Goal: Task Accomplishment & Management: Use online tool/utility

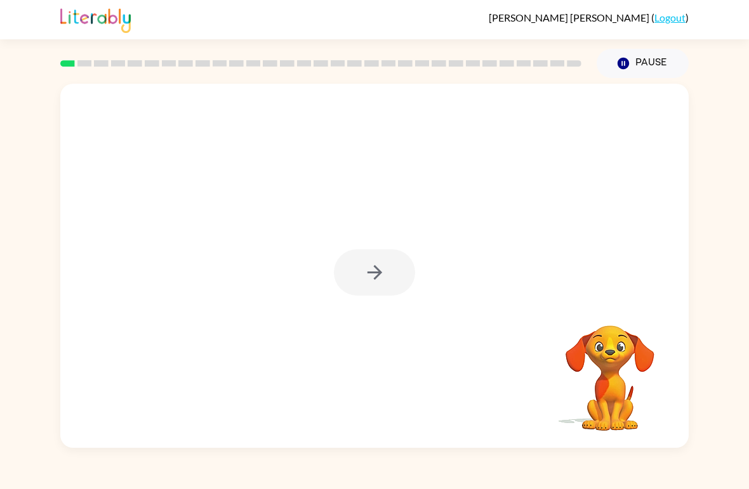
click at [375, 284] on div at bounding box center [374, 272] width 81 height 46
click at [372, 281] on div at bounding box center [374, 272] width 81 height 46
click at [358, 290] on button "button" at bounding box center [374, 272] width 81 height 46
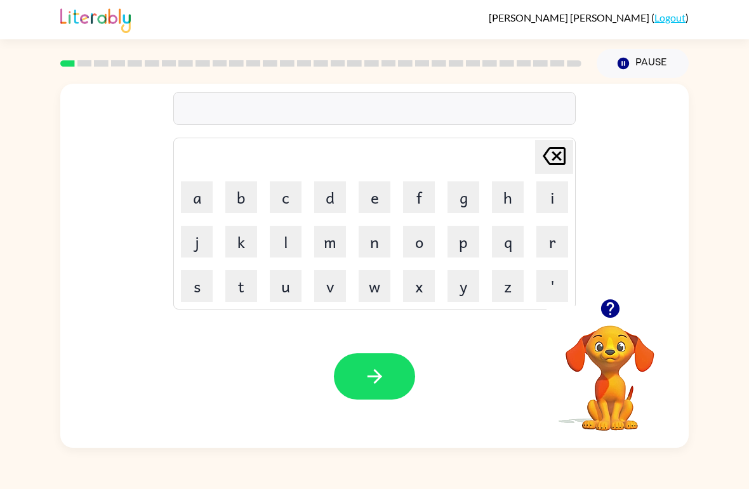
click at [249, 194] on button "b" at bounding box center [241, 198] width 32 height 32
click at [428, 242] on button "o" at bounding box center [419, 242] width 32 height 32
click at [554, 248] on button "r" at bounding box center [552, 242] width 32 height 32
click at [330, 197] on button "d" at bounding box center [330, 198] width 32 height 32
click at [385, 193] on button "e" at bounding box center [375, 198] width 32 height 32
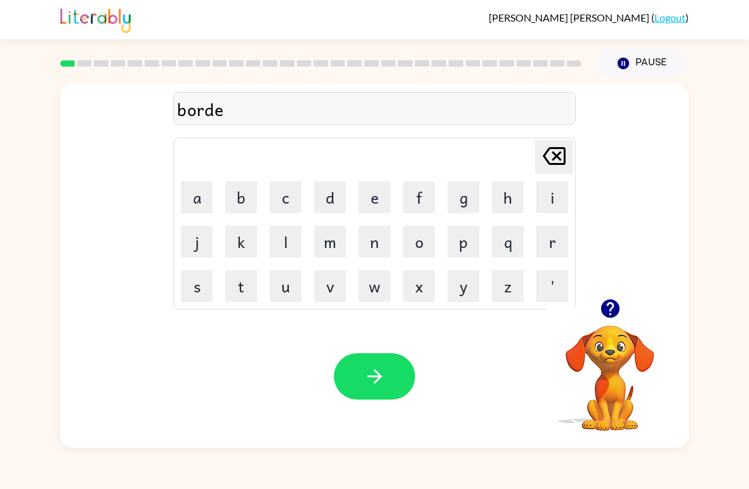
click at [553, 239] on button "r" at bounding box center [552, 242] width 32 height 32
click at [382, 372] on icon "button" at bounding box center [375, 377] width 22 height 22
click at [545, 242] on button "r" at bounding box center [552, 242] width 32 height 32
click at [421, 249] on button "o" at bounding box center [419, 242] width 32 height 32
click at [286, 291] on button "u" at bounding box center [286, 286] width 32 height 32
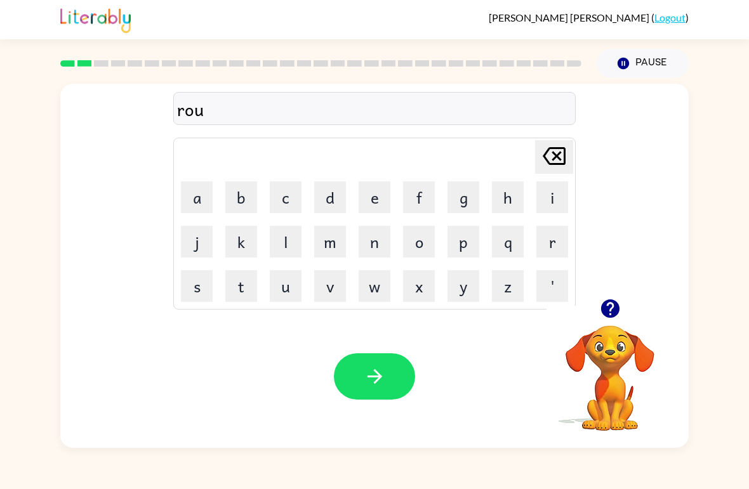
click at [370, 248] on button "n" at bounding box center [375, 242] width 32 height 32
click at [335, 190] on button "d" at bounding box center [330, 198] width 32 height 32
click at [357, 367] on button "button" at bounding box center [374, 377] width 81 height 46
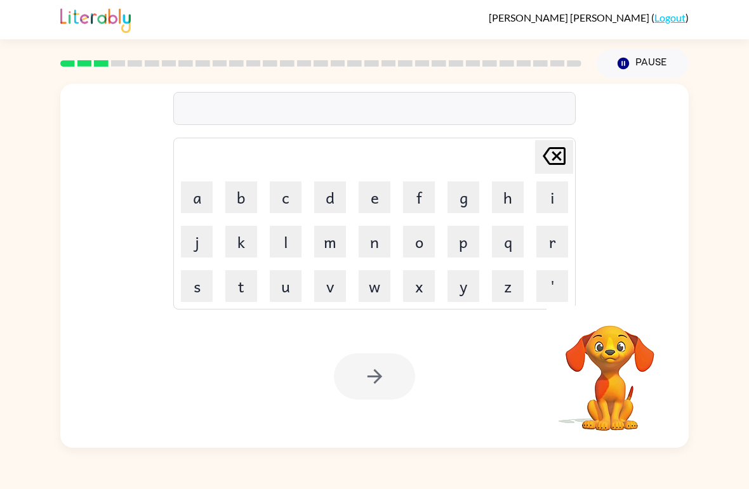
click at [333, 239] on button "m" at bounding box center [330, 242] width 32 height 32
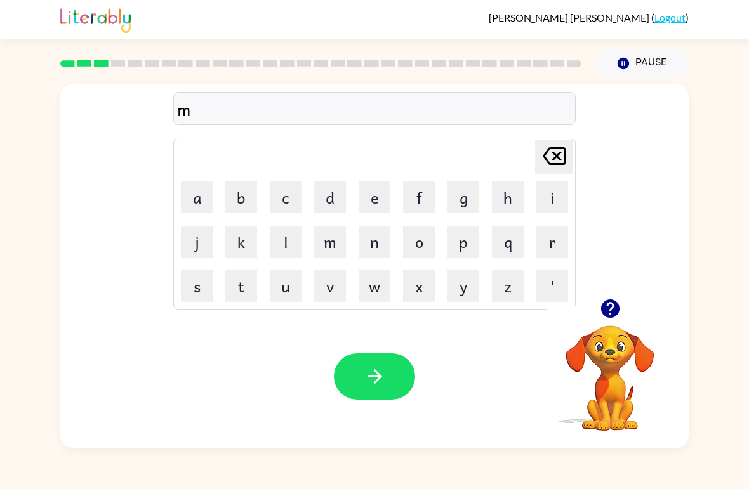
click at [208, 193] on button "a" at bounding box center [197, 198] width 32 height 32
click at [202, 296] on button "s" at bounding box center [197, 286] width 32 height 32
click at [546, 206] on button "i" at bounding box center [552, 198] width 32 height 32
click at [381, 250] on button "n" at bounding box center [375, 242] width 32 height 32
click at [370, 379] on icon "button" at bounding box center [375, 377] width 22 height 22
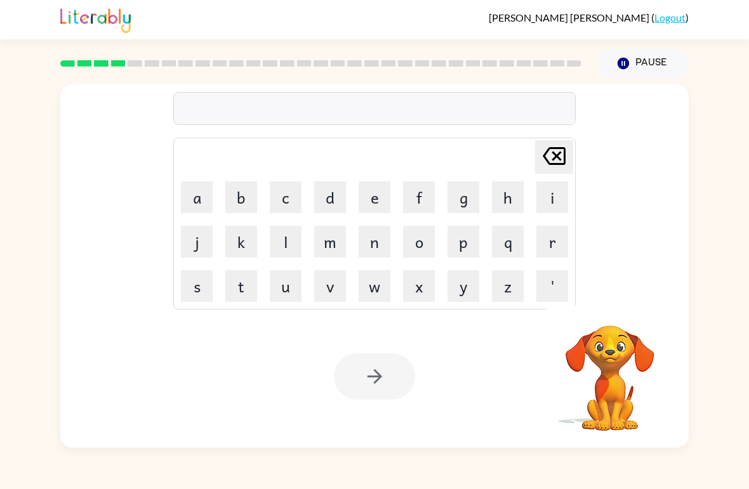
click at [250, 282] on button "t" at bounding box center [241, 286] width 32 height 32
click at [548, 237] on button "r" at bounding box center [552, 242] width 32 height 32
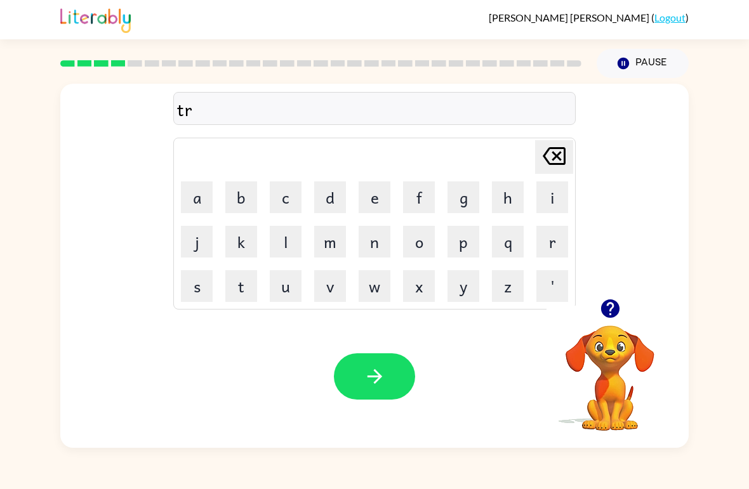
click at [197, 200] on button "a" at bounding box center [197, 198] width 32 height 32
click at [541, 199] on button "i" at bounding box center [552, 198] width 32 height 32
click at [364, 240] on button "n" at bounding box center [375, 242] width 32 height 32
click at [352, 380] on button "button" at bounding box center [374, 377] width 81 height 46
click at [333, 199] on button "d" at bounding box center [330, 198] width 32 height 32
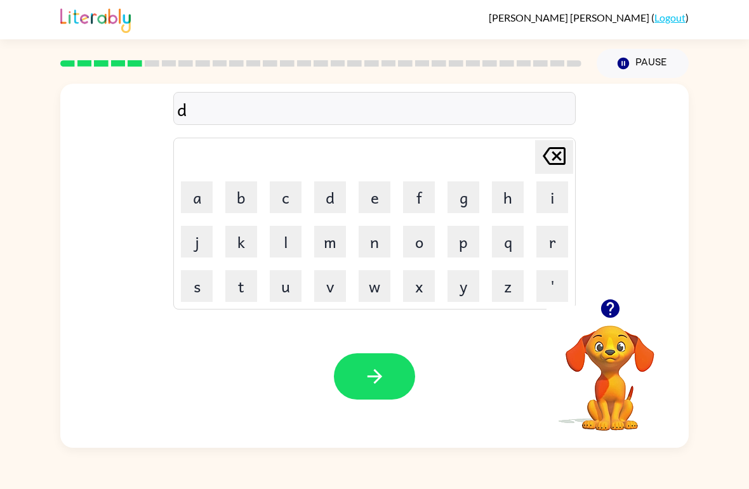
click at [378, 200] on button "e" at bounding box center [375, 198] width 32 height 32
click at [415, 193] on button "f" at bounding box center [419, 198] width 32 height 32
click at [369, 195] on button "e" at bounding box center [375, 198] width 32 height 32
click at [384, 230] on button "n" at bounding box center [375, 242] width 32 height 32
click at [294, 196] on button "c" at bounding box center [286, 198] width 32 height 32
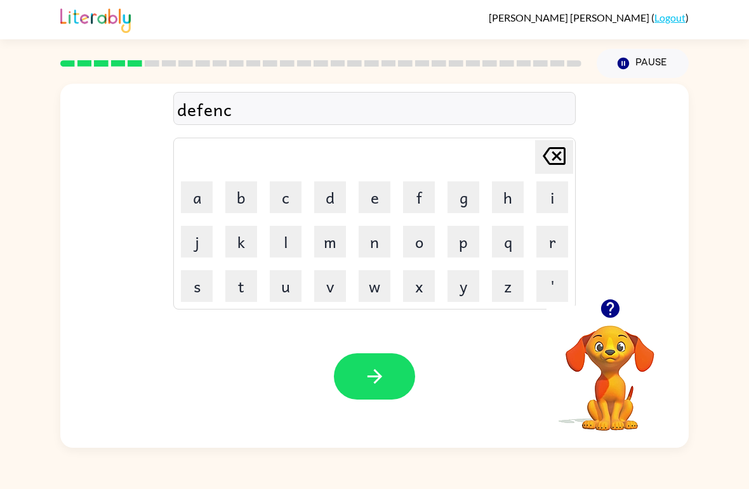
click at [550, 159] on icon "[PERSON_NAME] last character input" at bounding box center [554, 156] width 30 height 30
click at [197, 281] on button "s" at bounding box center [197, 286] width 32 height 32
click at [551, 149] on icon at bounding box center [554, 156] width 23 height 18
click at [290, 195] on button "c" at bounding box center [286, 198] width 32 height 32
click at [550, 201] on button "i" at bounding box center [552, 198] width 32 height 32
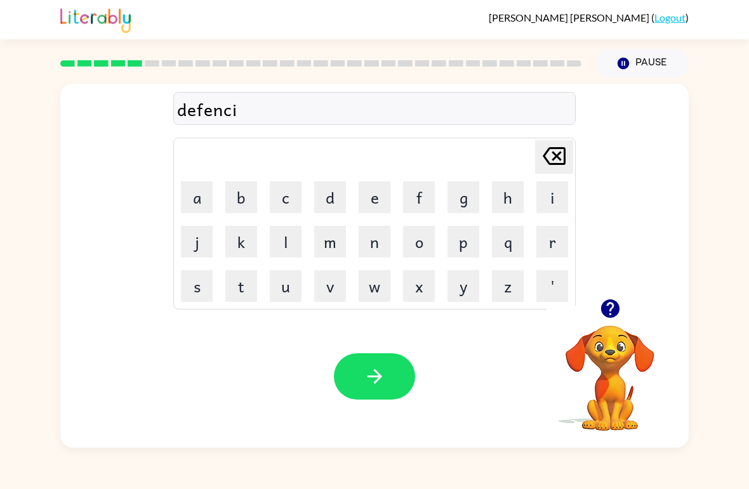
click at [331, 301] on button "v" at bounding box center [330, 286] width 32 height 32
click at [379, 375] on icon "button" at bounding box center [374, 376] width 15 height 15
click at [338, 286] on button "v" at bounding box center [330, 286] width 32 height 32
click at [199, 201] on button "a" at bounding box center [197, 198] width 32 height 32
click at [288, 197] on button "c" at bounding box center [286, 198] width 32 height 32
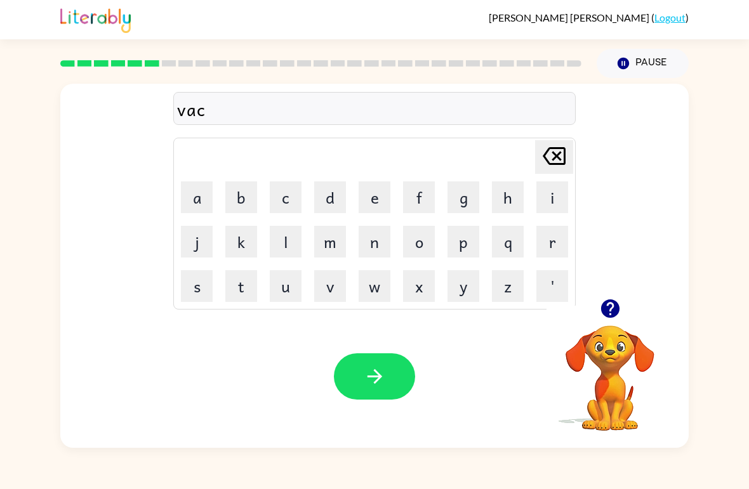
click at [197, 195] on button "a" at bounding box center [197, 198] width 32 height 32
click at [199, 287] on button "s" at bounding box center [197, 286] width 32 height 32
click at [555, 195] on button "i" at bounding box center [552, 198] width 32 height 32
click at [380, 244] on button "n" at bounding box center [375, 242] width 32 height 32
click at [550, 161] on icon "[PERSON_NAME] last character input" at bounding box center [554, 156] width 30 height 30
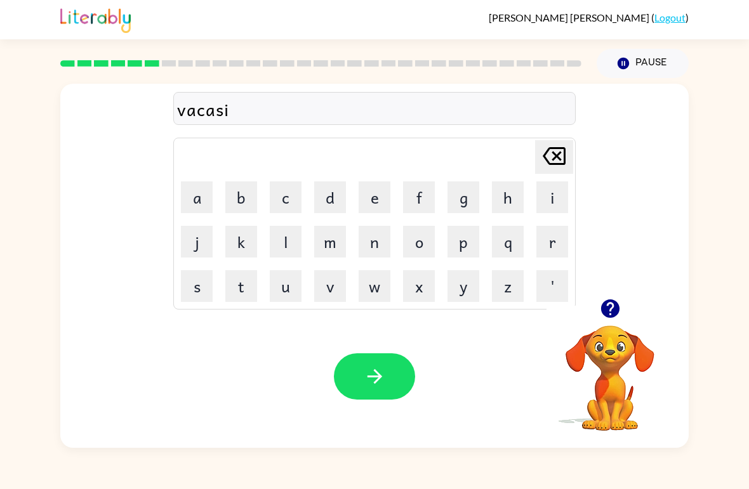
click at [550, 160] on icon "[PERSON_NAME] last character input" at bounding box center [554, 156] width 30 height 30
click at [553, 171] on icon "[PERSON_NAME] last character input" at bounding box center [554, 156] width 30 height 30
click at [201, 290] on button "s" at bounding box center [197, 286] width 32 height 32
click at [551, 208] on button "i" at bounding box center [552, 198] width 32 height 32
click at [381, 250] on button "n" at bounding box center [375, 242] width 32 height 32
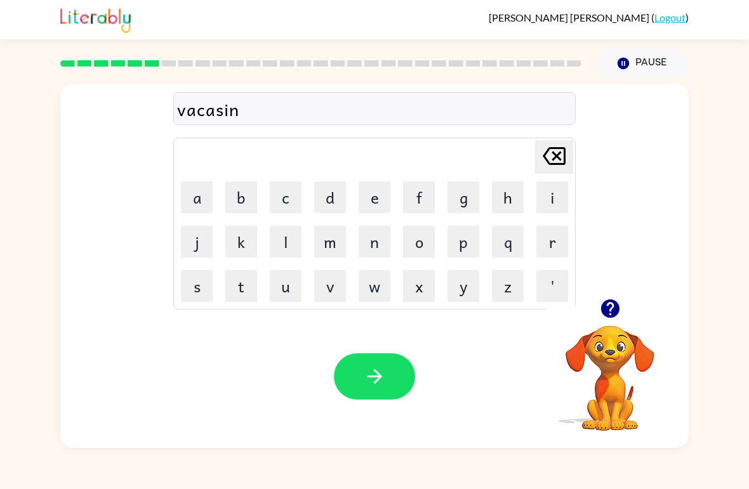
click at [374, 366] on icon "button" at bounding box center [375, 377] width 22 height 22
click at [463, 249] on button "p" at bounding box center [463, 242] width 32 height 32
click at [294, 288] on button "u" at bounding box center [286, 286] width 32 height 32
click at [331, 198] on button "d" at bounding box center [330, 198] width 32 height 32
click at [288, 243] on button "l" at bounding box center [286, 242] width 32 height 32
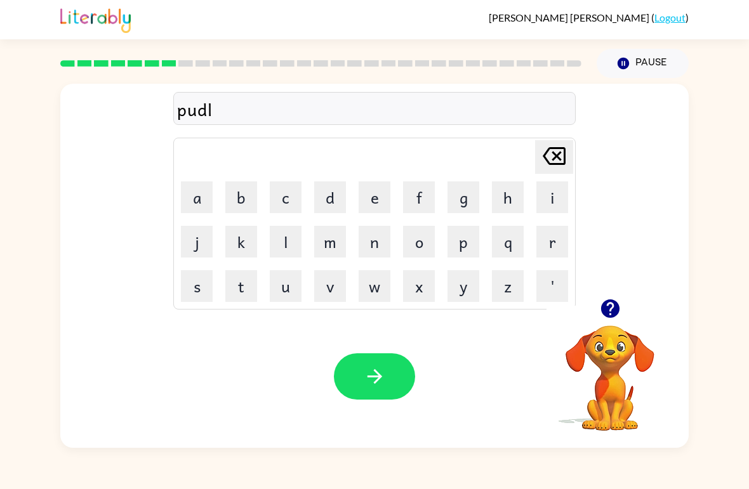
click at [371, 202] on button "e" at bounding box center [375, 198] width 32 height 32
click at [369, 371] on icon "button" at bounding box center [375, 377] width 22 height 22
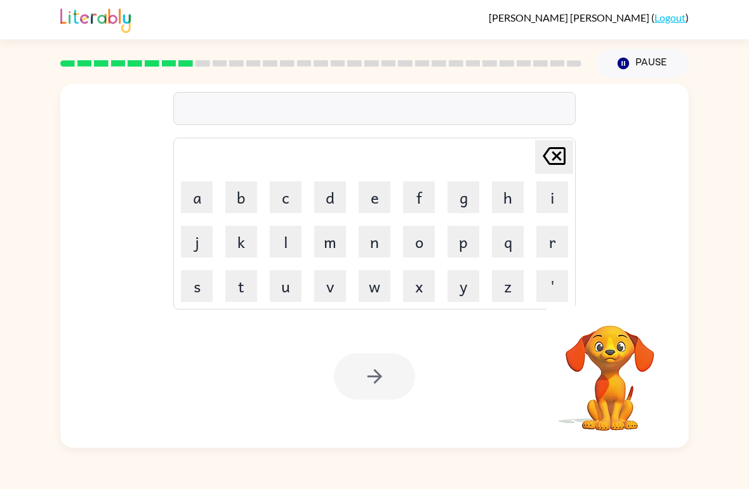
click at [329, 251] on button "m" at bounding box center [330, 242] width 32 height 32
click at [550, 201] on button "i" at bounding box center [552, 198] width 32 height 32
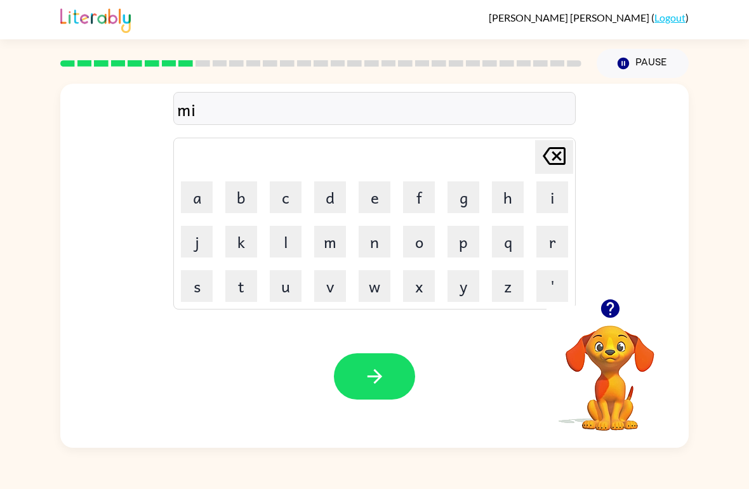
click at [550, 242] on button "r" at bounding box center [552, 242] width 32 height 32
click at [552, 194] on button "i" at bounding box center [552, 198] width 32 height 32
click at [285, 197] on button "c" at bounding box center [286, 198] width 32 height 32
click at [197, 195] on button "a" at bounding box center [197, 198] width 32 height 32
click at [287, 232] on button "l" at bounding box center [286, 242] width 32 height 32
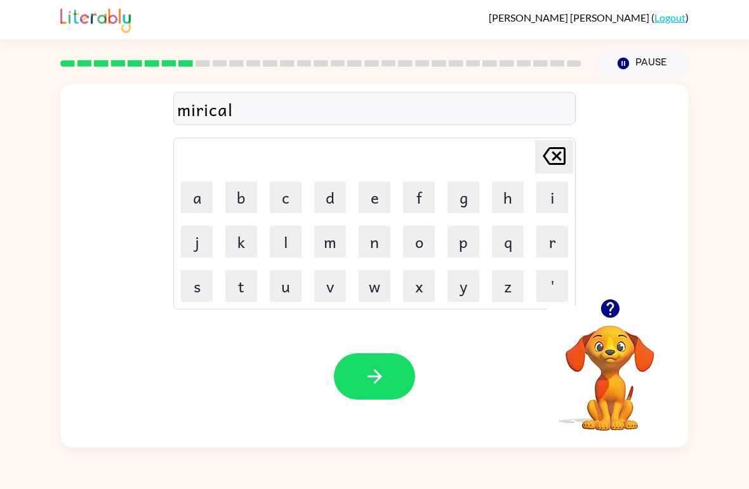
click at [374, 373] on icon "button" at bounding box center [375, 377] width 22 height 22
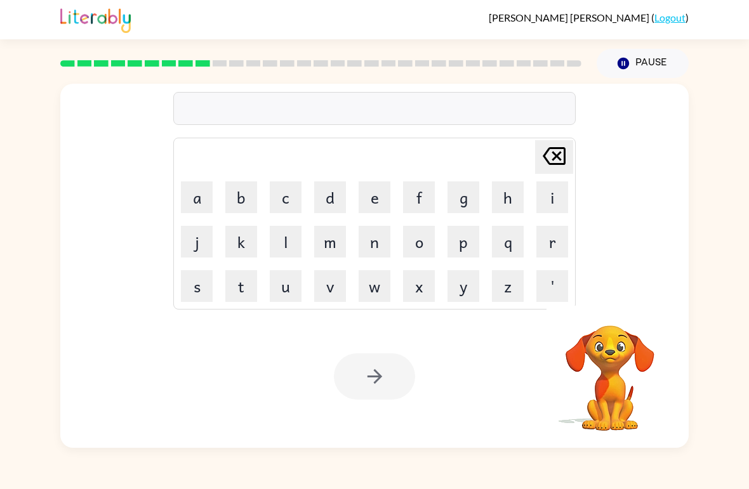
click at [332, 251] on button "m" at bounding box center [330, 242] width 32 height 32
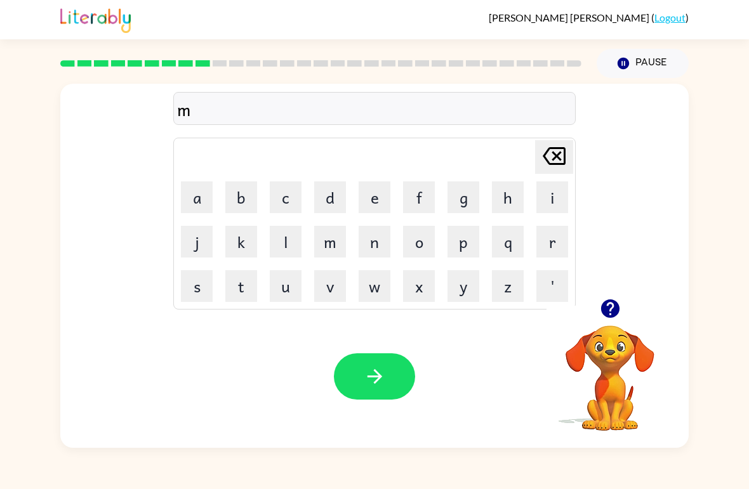
click at [550, 197] on button "i" at bounding box center [552, 198] width 32 height 32
click at [336, 201] on button "d" at bounding box center [330, 198] width 32 height 32
click at [332, 246] on button "m" at bounding box center [330, 242] width 32 height 32
click at [559, 154] on icon at bounding box center [554, 156] width 23 height 18
click at [334, 242] on button "m" at bounding box center [330, 242] width 32 height 32
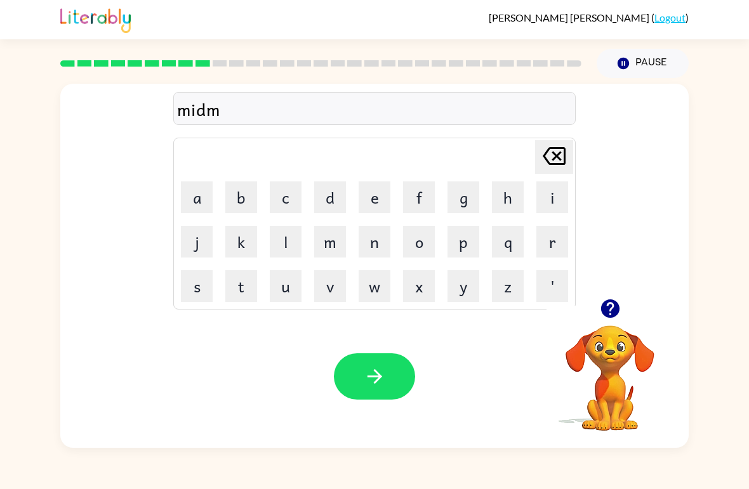
click at [421, 236] on button "o" at bounding box center [419, 242] width 32 height 32
click at [545, 244] on button "r" at bounding box center [552, 242] width 32 height 32
click at [376, 242] on button "n" at bounding box center [375, 242] width 32 height 32
click at [548, 199] on button "i" at bounding box center [552, 198] width 32 height 32
click at [372, 248] on button "n" at bounding box center [375, 242] width 32 height 32
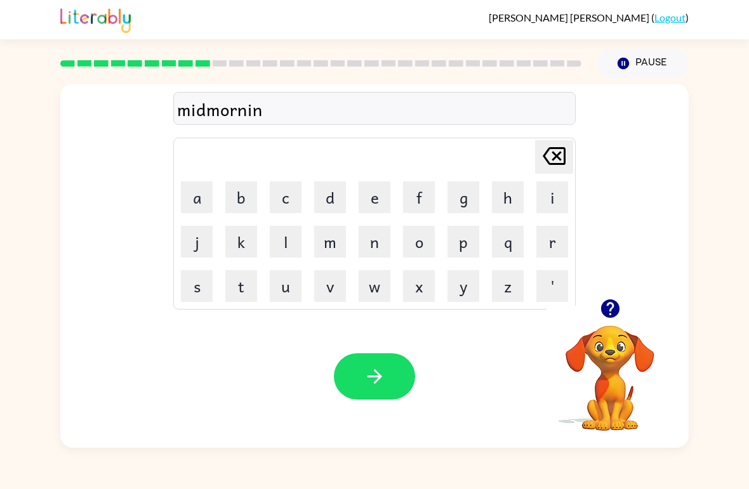
click at [466, 197] on button "g" at bounding box center [463, 198] width 32 height 32
click at [365, 376] on icon "button" at bounding box center [375, 377] width 22 height 22
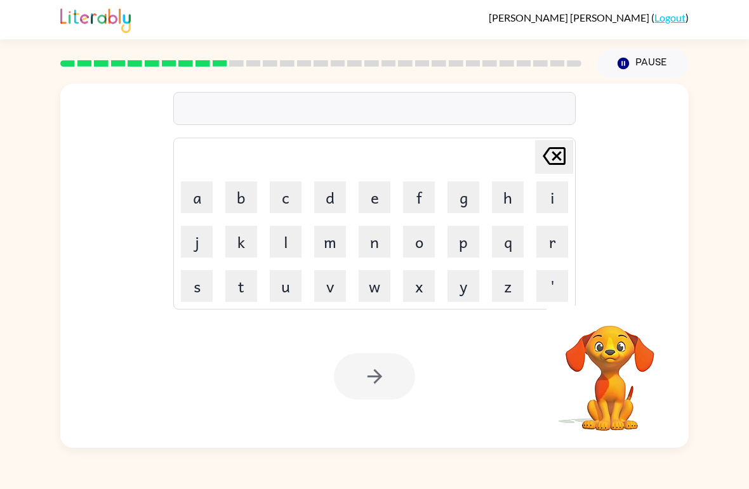
click at [251, 288] on button "t" at bounding box center [241, 286] width 32 height 32
click at [559, 163] on icon "[PERSON_NAME] last character input" at bounding box center [554, 156] width 30 height 30
click at [336, 195] on button "d" at bounding box center [330, 198] width 32 height 32
click at [546, 197] on button "i" at bounding box center [552, 198] width 32 height 32
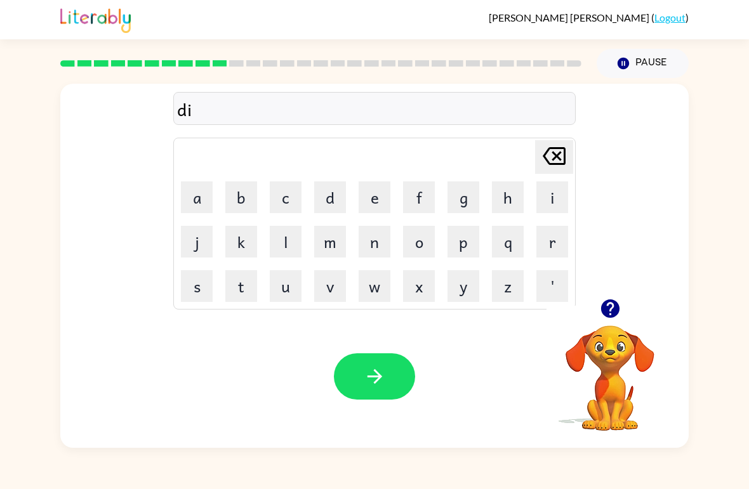
click at [199, 297] on button "s" at bounding box center [197, 286] width 32 height 32
click at [237, 294] on button "t" at bounding box center [241, 286] width 32 height 32
click at [546, 246] on button "r" at bounding box center [552, 242] width 32 height 32
click at [288, 289] on button "u" at bounding box center [286, 286] width 32 height 32
click at [204, 286] on button "s" at bounding box center [197, 286] width 32 height 32
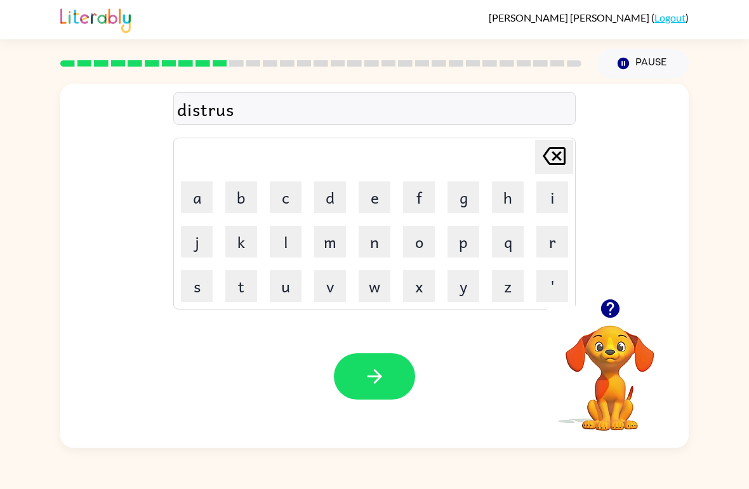
click at [249, 289] on button "t" at bounding box center [241, 286] width 32 height 32
click at [366, 381] on icon "button" at bounding box center [375, 377] width 22 height 22
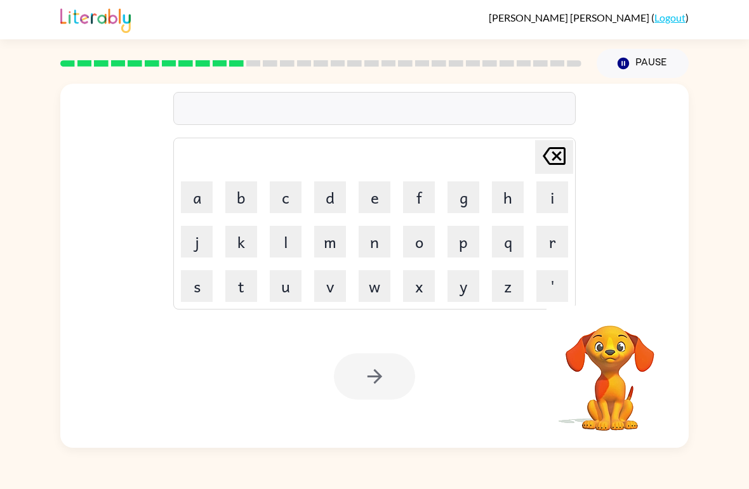
click at [550, 248] on button "r" at bounding box center [552, 242] width 32 height 32
click at [421, 246] on button "o" at bounding box center [419, 242] width 32 height 32
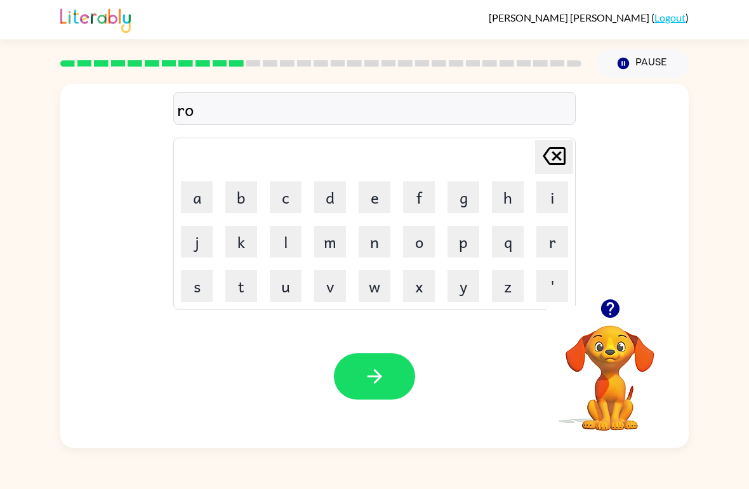
click at [204, 196] on button "a" at bounding box center [197, 198] width 32 height 32
click at [327, 203] on button "d" at bounding box center [330, 198] width 32 height 32
click at [545, 163] on icon "[PERSON_NAME] last character input" at bounding box center [554, 156] width 30 height 30
click at [332, 201] on button "d" at bounding box center [330, 198] width 32 height 32
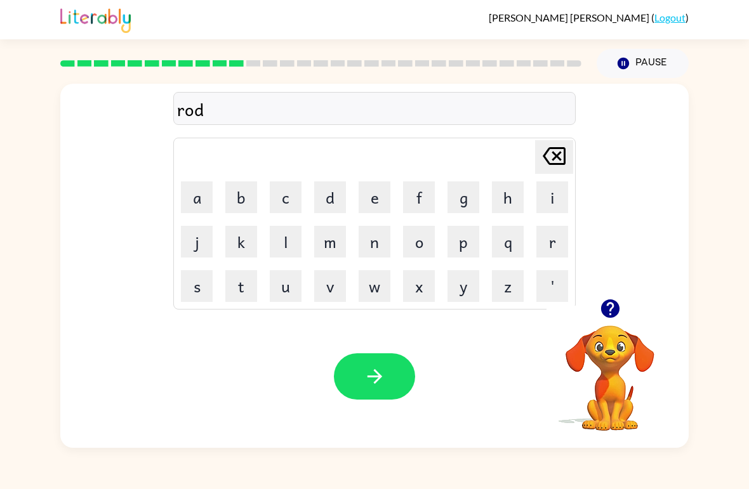
click at [371, 193] on button "e" at bounding box center [375, 198] width 32 height 32
click at [376, 365] on button "button" at bounding box center [374, 377] width 81 height 46
click at [291, 284] on button "u" at bounding box center [286, 286] width 32 height 32
click at [457, 249] on button "p" at bounding box center [463, 242] width 32 height 32
click at [468, 205] on button "g" at bounding box center [463, 198] width 32 height 32
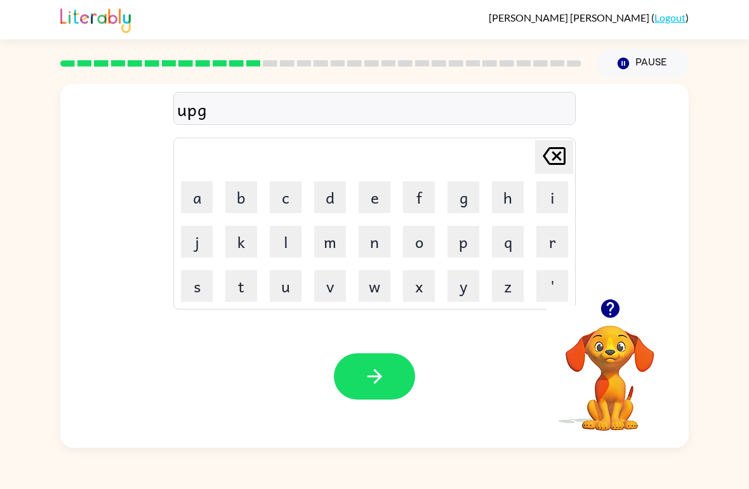
click at [560, 233] on button "r" at bounding box center [552, 242] width 32 height 32
click at [204, 194] on button "a" at bounding box center [197, 198] width 32 height 32
click at [330, 201] on button "d" at bounding box center [330, 198] width 32 height 32
click at [378, 378] on icon "button" at bounding box center [375, 377] width 22 height 22
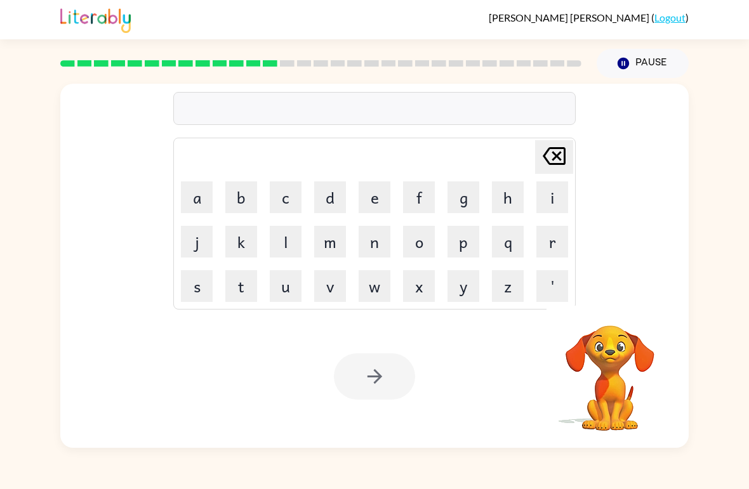
click at [331, 248] on button "m" at bounding box center [330, 242] width 32 height 32
click at [206, 201] on button "a" at bounding box center [197, 198] width 32 height 32
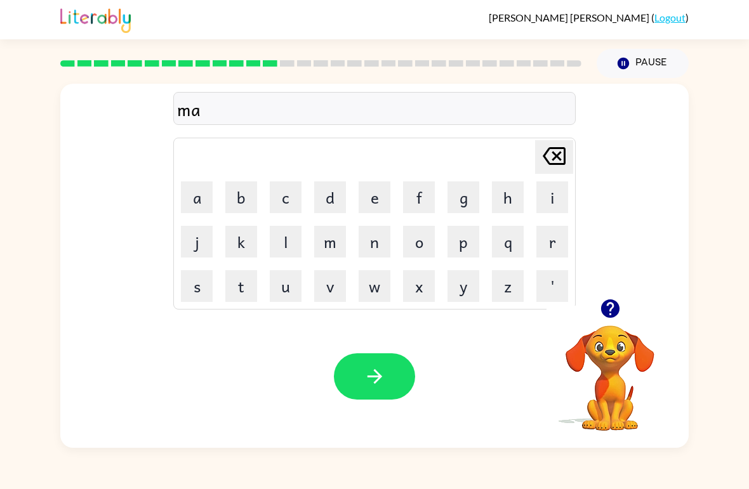
click at [327, 201] on button "d" at bounding box center [330, 198] width 32 height 32
click at [383, 249] on button "n" at bounding box center [375, 242] width 32 height 32
click at [559, 199] on button "i" at bounding box center [552, 198] width 32 height 32
click at [197, 292] on button "s" at bounding box center [197, 286] width 32 height 32
click at [371, 355] on button "button" at bounding box center [374, 377] width 81 height 46
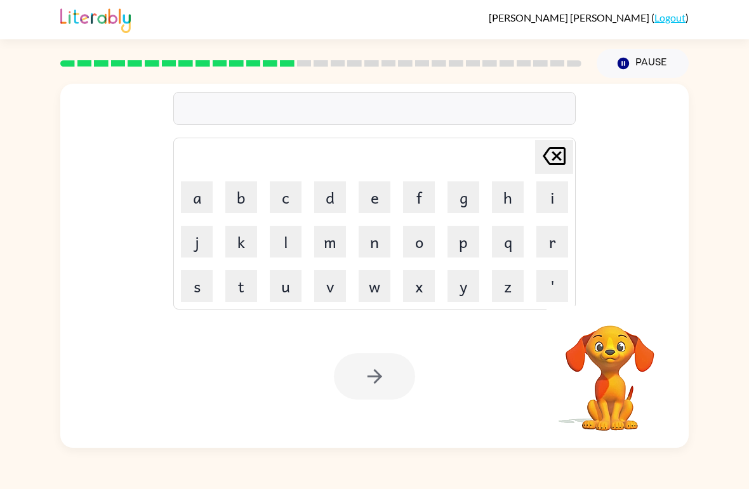
click at [246, 195] on button "b" at bounding box center [241, 198] width 32 height 32
click at [424, 245] on button "o" at bounding box center [419, 242] width 32 height 32
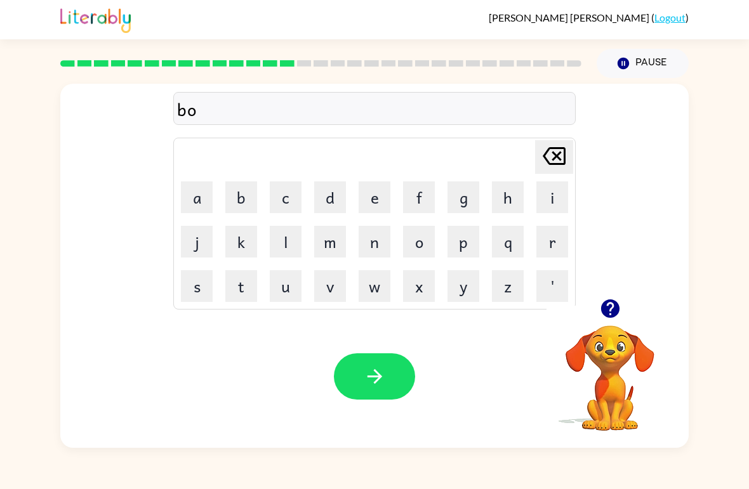
click at [378, 246] on button "n" at bounding box center [375, 242] width 32 height 32
click at [292, 284] on button "u" at bounding box center [286, 286] width 32 height 32
click at [209, 283] on button "s" at bounding box center [197, 286] width 32 height 32
click at [353, 394] on button "button" at bounding box center [374, 377] width 81 height 46
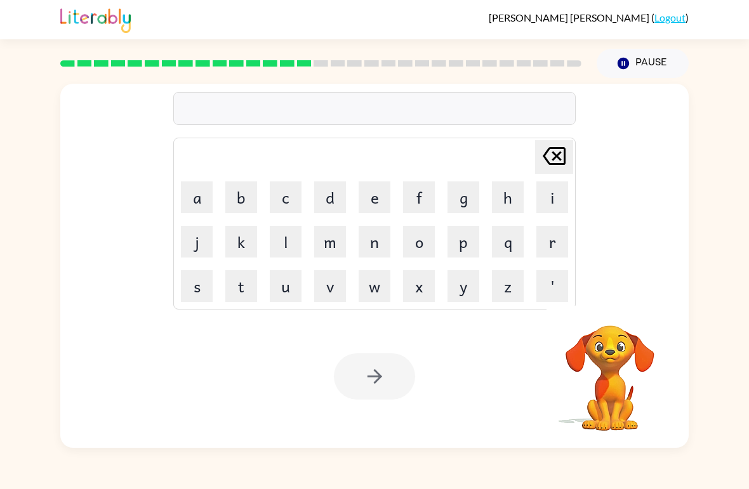
click at [202, 289] on button "s" at bounding box center [197, 286] width 32 height 32
click at [372, 291] on button "w" at bounding box center [375, 286] width 32 height 32
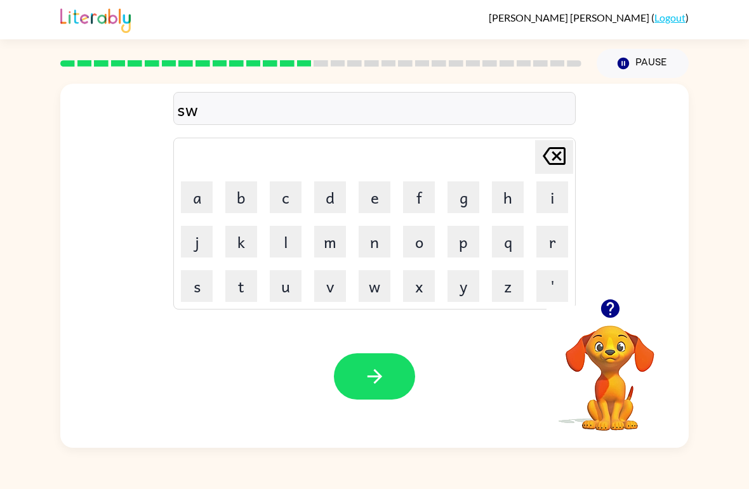
click at [423, 243] on button "o" at bounding box center [419, 242] width 32 height 32
click at [550, 255] on button "r" at bounding box center [552, 242] width 32 height 32
click at [327, 245] on button "m" at bounding box center [330, 242] width 32 height 32
click at [388, 389] on button "button" at bounding box center [374, 377] width 81 height 46
click at [545, 242] on button "r" at bounding box center [552, 242] width 32 height 32
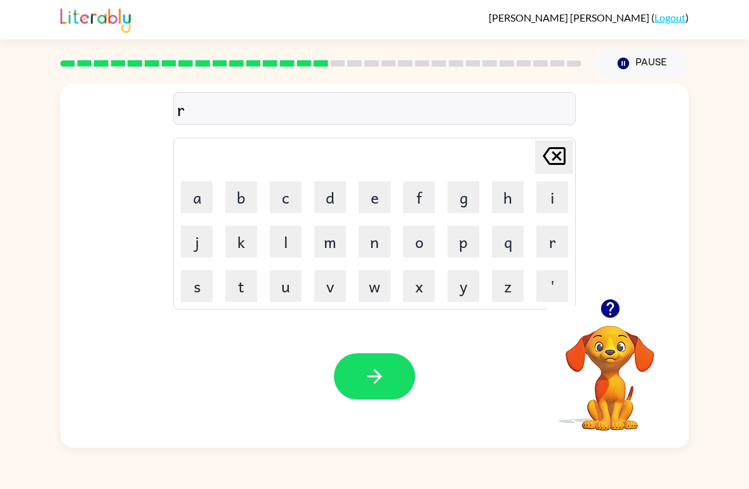
click at [207, 201] on button "a" at bounding box center [197, 198] width 32 height 32
click at [334, 237] on button "m" at bounding box center [330, 242] width 32 height 32
click at [368, 383] on icon "button" at bounding box center [375, 377] width 22 height 22
click at [237, 201] on button "b" at bounding box center [241, 198] width 32 height 32
click at [552, 230] on button "r" at bounding box center [552, 242] width 32 height 32
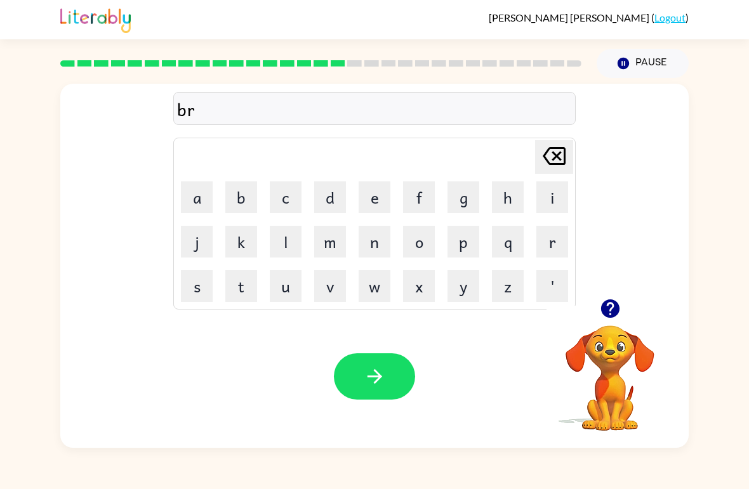
click at [549, 205] on button "i" at bounding box center [552, 198] width 32 height 32
click at [326, 236] on button "m" at bounding box center [330, 242] width 32 height 32
click at [560, 201] on button "i" at bounding box center [552, 198] width 32 height 32
click at [383, 248] on button "n" at bounding box center [375, 242] width 32 height 32
click at [461, 206] on button "g" at bounding box center [463, 198] width 32 height 32
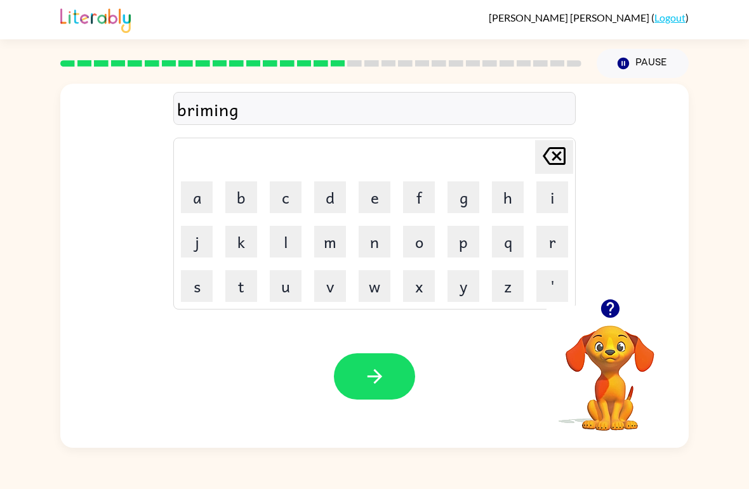
click at [381, 366] on icon "button" at bounding box center [375, 377] width 22 height 22
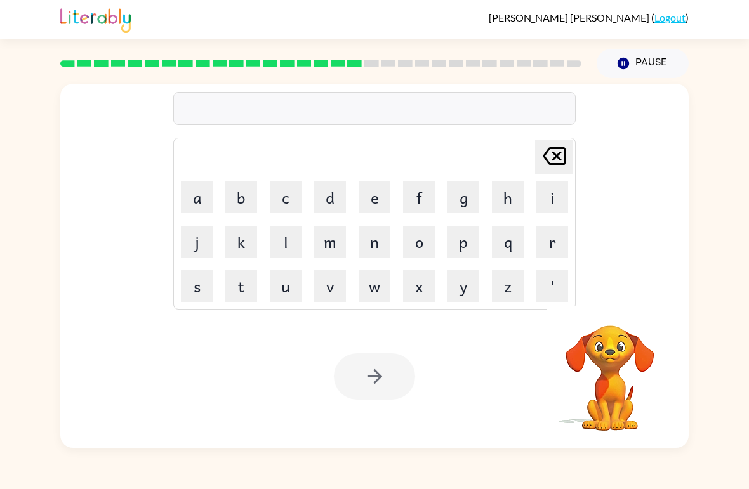
click at [548, 249] on button "r" at bounding box center [552, 242] width 32 height 32
click at [546, 197] on button "i" at bounding box center [552, 198] width 32 height 32
click at [197, 288] on button "s" at bounding box center [197, 286] width 32 height 32
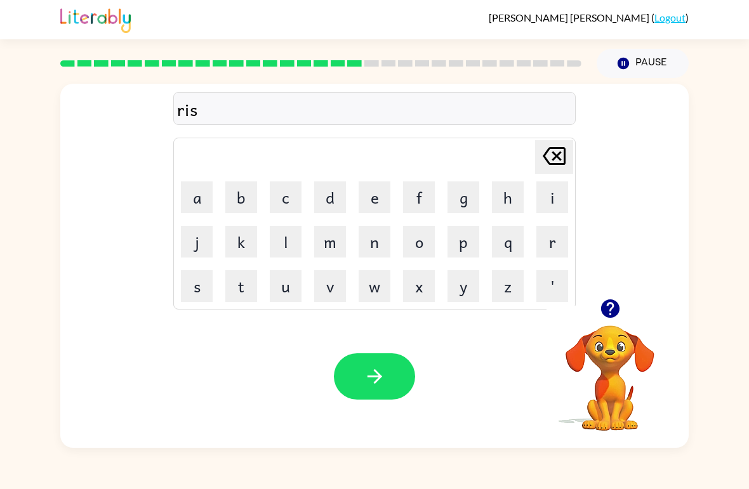
click at [286, 190] on button "c" at bounding box center [286, 198] width 32 height 32
click at [374, 197] on button "e" at bounding box center [375, 198] width 32 height 32
click at [473, 282] on button "y" at bounding box center [463, 286] width 32 height 32
click at [542, 205] on button "i" at bounding box center [552, 198] width 32 height 32
click at [211, 281] on button "s" at bounding box center [197, 286] width 32 height 32
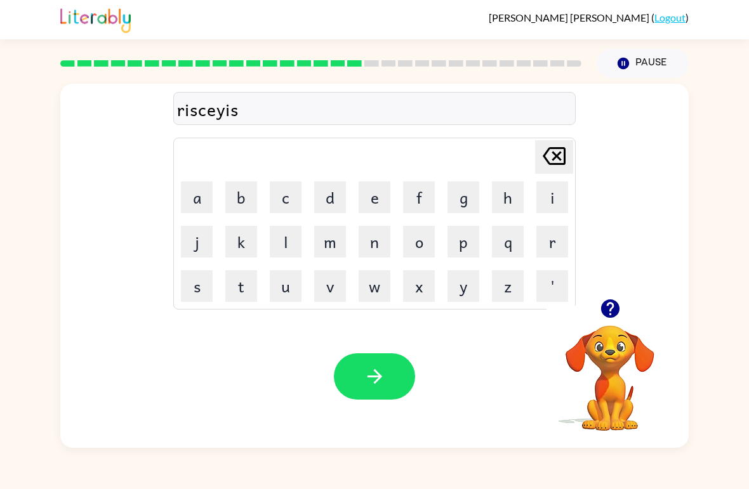
click at [243, 284] on button "t" at bounding box center [241, 286] width 32 height 32
click at [375, 369] on icon "button" at bounding box center [375, 377] width 22 height 22
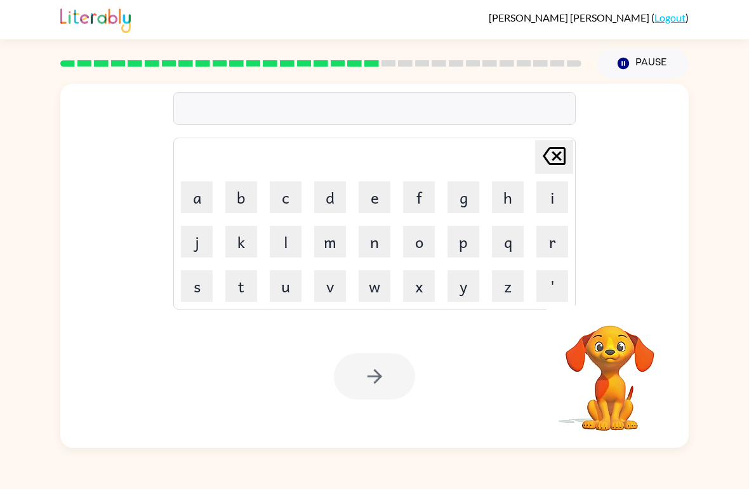
click at [199, 202] on button "a" at bounding box center [197, 198] width 32 height 32
click at [553, 235] on button "r" at bounding box center [552, 242] width 32 height 32
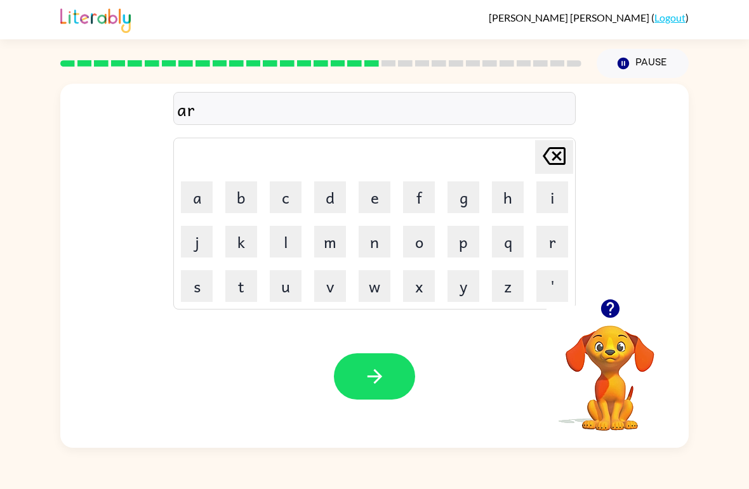
click at [291, 197] on button "c" at bounding box center [286, 198] width 32 height 32
click at [507, 205] on button "h" at bounding box center [508, 198] width 32 height 32
click at [381, 284] on button "w" at bounding box center [375, 286] width 32 height 32
click at [196, 200] on button "a" at bounding box center [197, 198] width 32 height 32
click at [546, 166] on icon "[PERSON_NAME] last character input" at bounding box center [554, 156] width 30 height 30
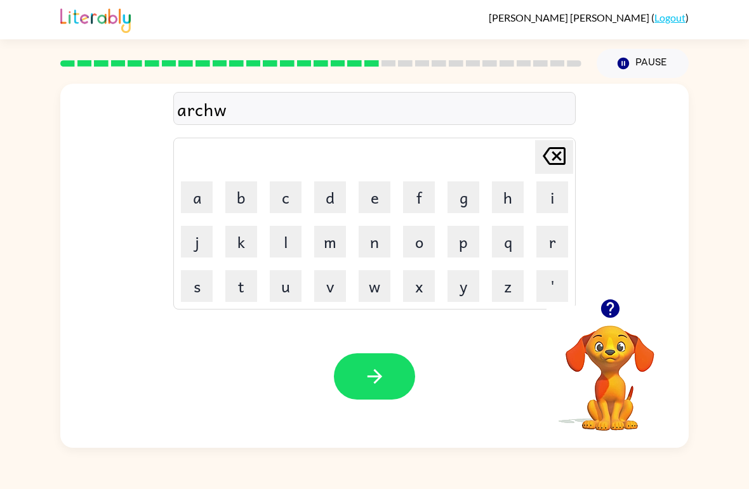
click at [546, 165] on icon "[PERSON_NAME] last character input" at bounding box center [554, 156] width 30 height 30
click at [375, 291] on button "w" at bounding box center [375, 286] width 32 height 32
click at [189, 191] on button "a" at bounding box center [197, 198] width 32 height 32
click at [355, 376] on button "button" at bounding box center [374, 377] width 81 height 46
click at [422, 187] on button "f" at bounding box center [419, 198] width 32 height 32
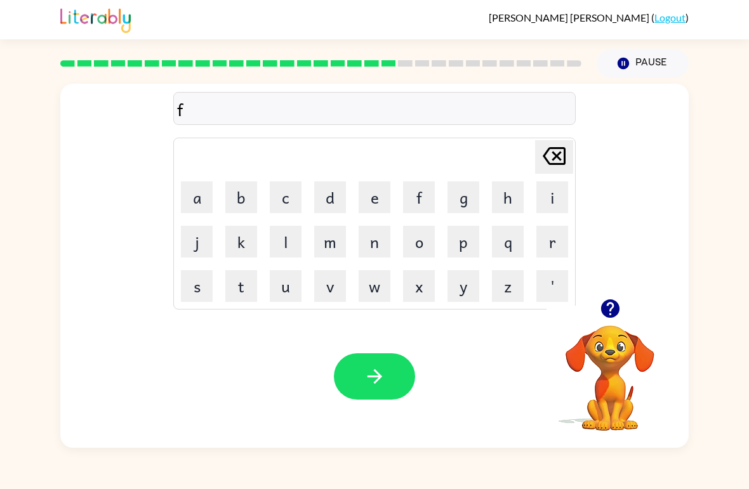
click at [195, 201] on button "a" at bounding box center [197, 198] width 32 height 32
click at [292, 240] on button "l" at bounding box center [286, 242] width 32 height 32
click at [421, 241] on button "o" at bounding box center [419, 242] width 32 height 32
click at [382, 194] on button "e" at bounding box center [375, 198] width 32 height 32
click at [330, 199] on button "d" at bounding box center [330, 198] width 32 height 32
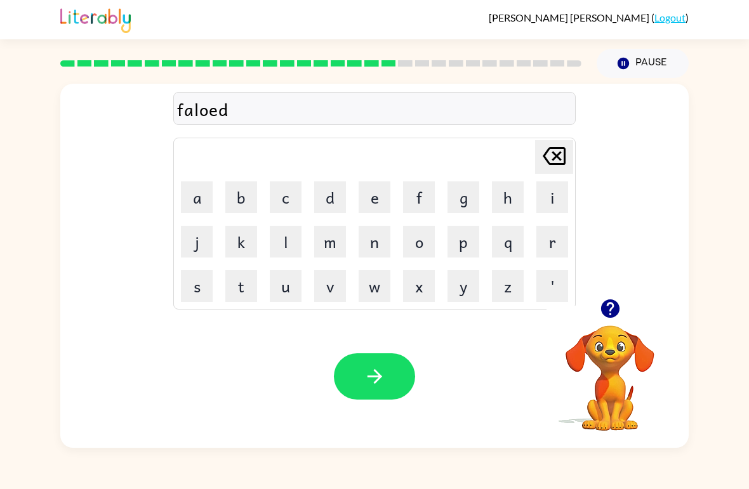
click at [374, 373] on icon "button" at bounding box center [375, 377] width 22 height 22
click at [196, 300] on button "s" at bounding box center [197, 286] width 32 height 32
click at [376, 201] on button "e" at bounding box center [375, 198] width 32 height 32
click at [371, 242] on button "n" at bounding box center [375, 242] width 32 height 32
click at [244, 284] on button "t" at bounding box center [241, 286] width 32 height 32
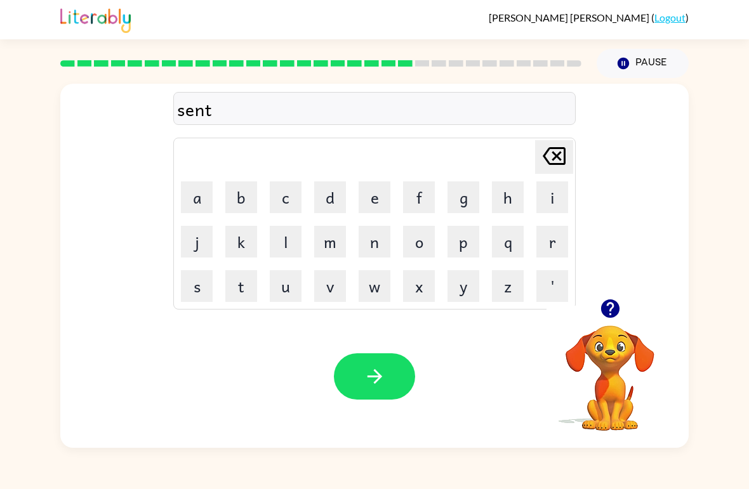
click at [199, 197] on button "a" at bounding box center [197, 198] width 32 height 32
click at [466, 251] on button "p" at bounding box center [463, 242] width 32 height 32
click at [373, 199] on button "e" at bounding box center [375, 198] width 32 height 32
click at [327, 194] on button "d" at bounding box center [330, 198] width 32 height 32
